Goal: Information Seeking & Learning: Find contact information

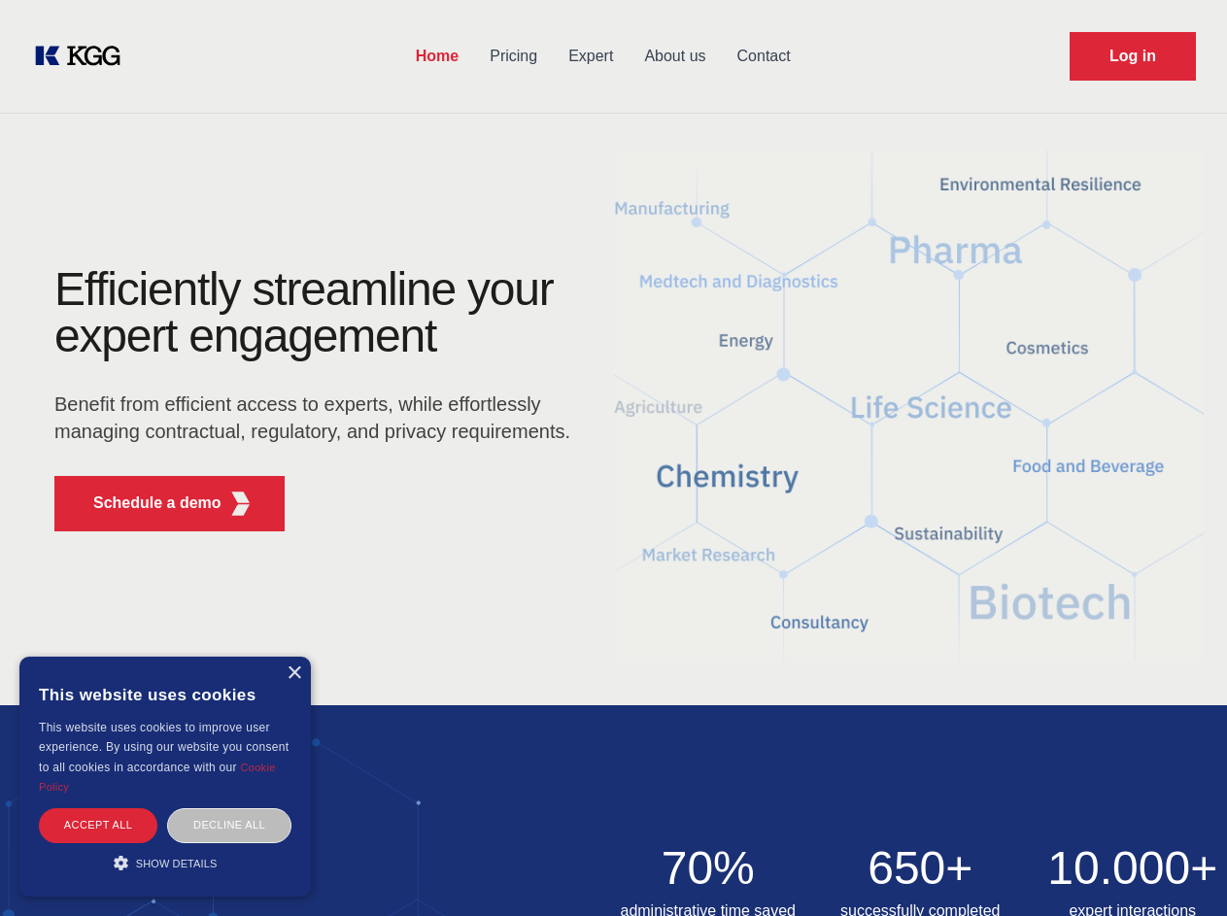
click at [613, 458] on div "Efficiently streamline your expert engagement Benefit from efficient access to …" at bounding box center [318, 406] width 591 height 281
click at [146, 503] on p "Schedule a demo" at bounding box center [157, 503] width 128 height 23
click at [293, 673] on div "× This website uses cookies This website uses cookies to improve user experienc…" at bounding box center [165, 777] width 292 height 240
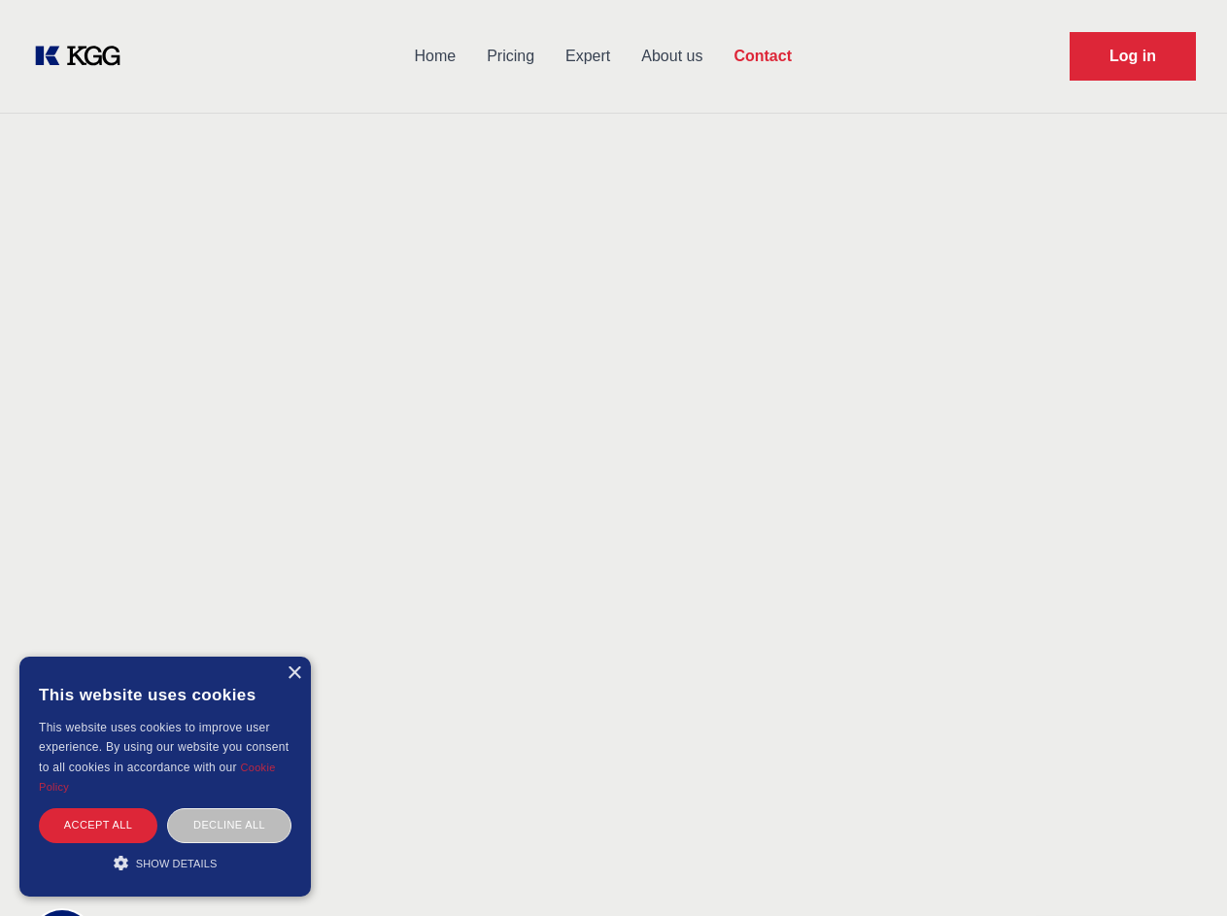
click at [98, 825] on div "Accept all" at bounding box center [98, 826] width 119 height 34
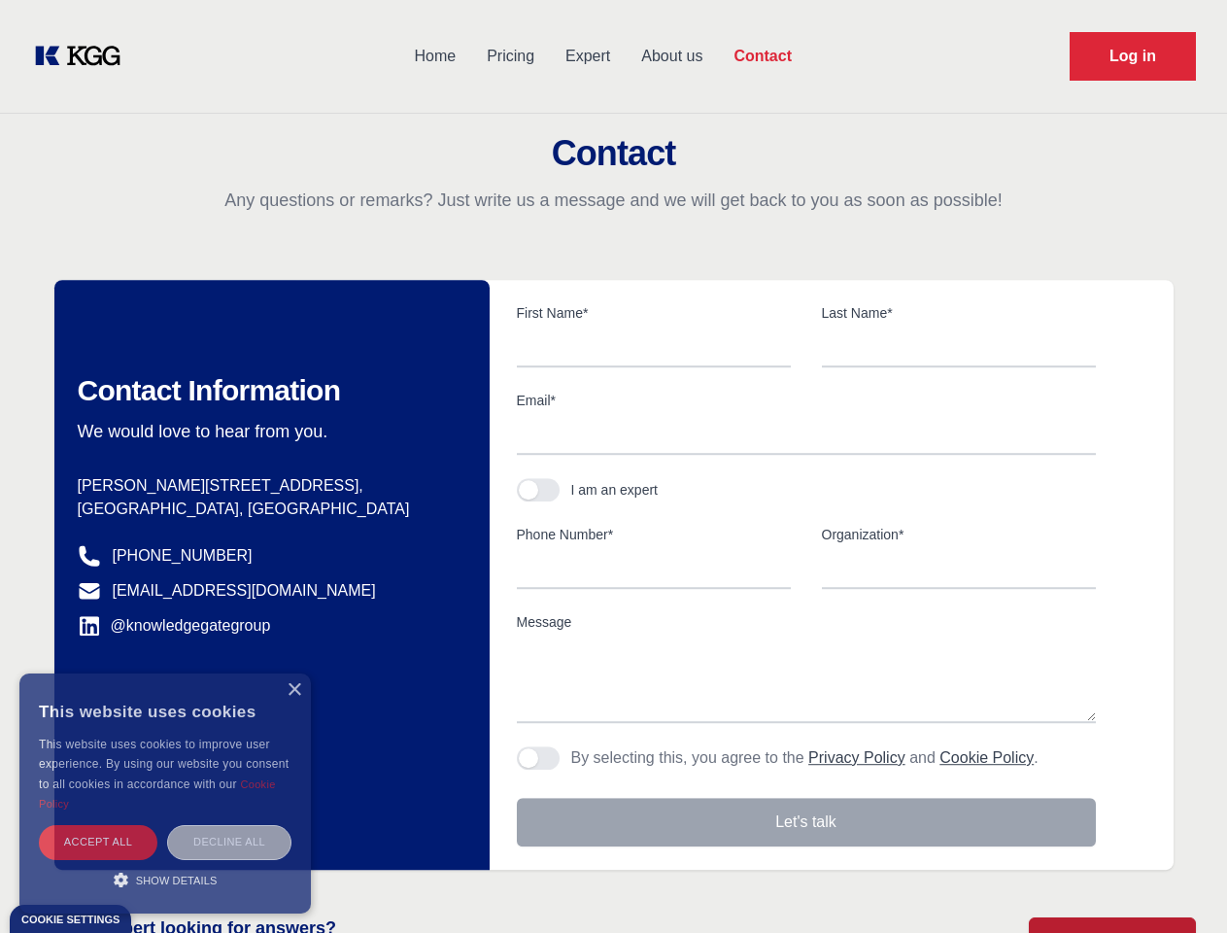
click at [229, 825] on div "Decline all" at bounding box center [229, 842] width 124 height 34
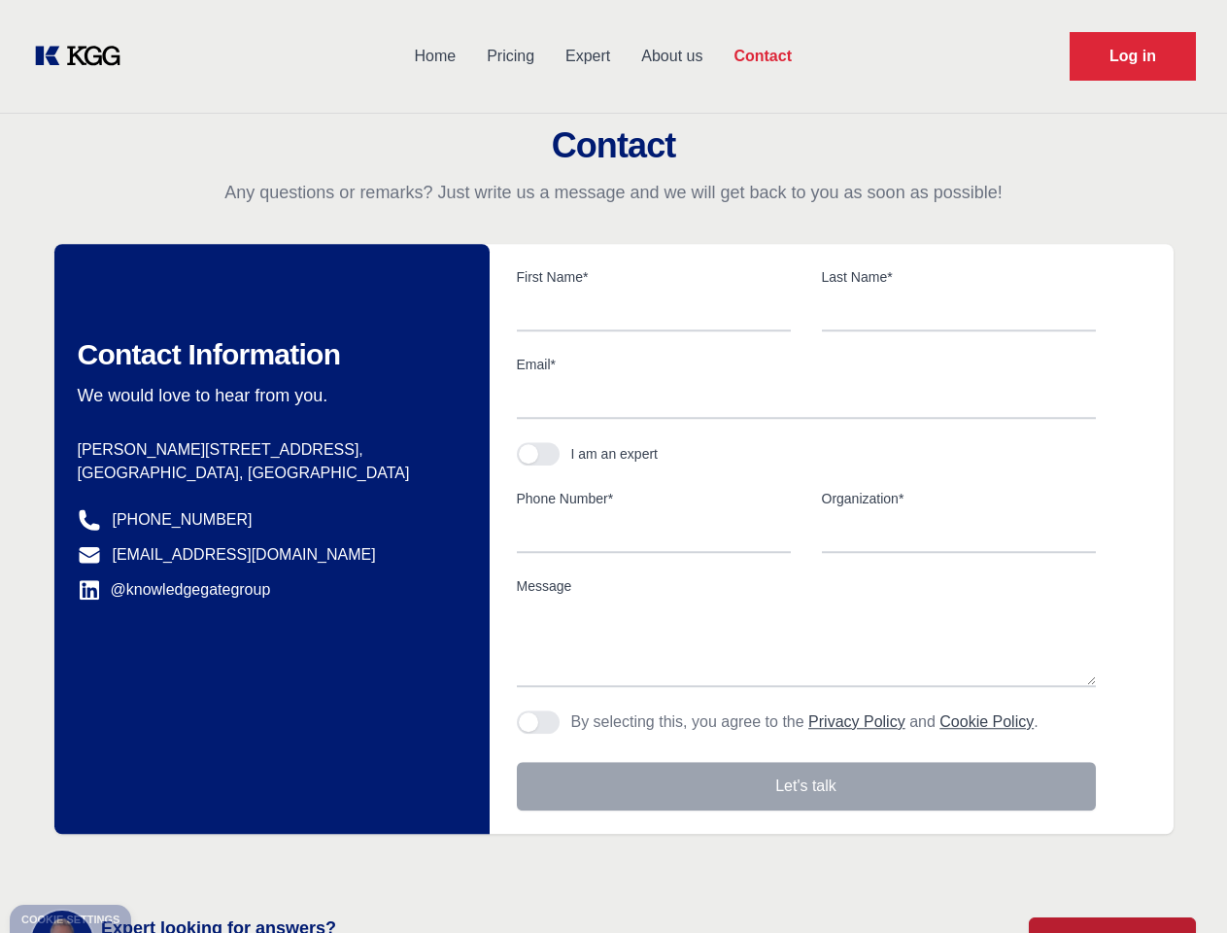
click at [165, 863] on main "Contact Any questions or remarks? Just write us a message and we will get back …" at bounding box center [613, 506] width 1227 height 1012
